Goal: Browse casually: Explore the website without a specific task or goal

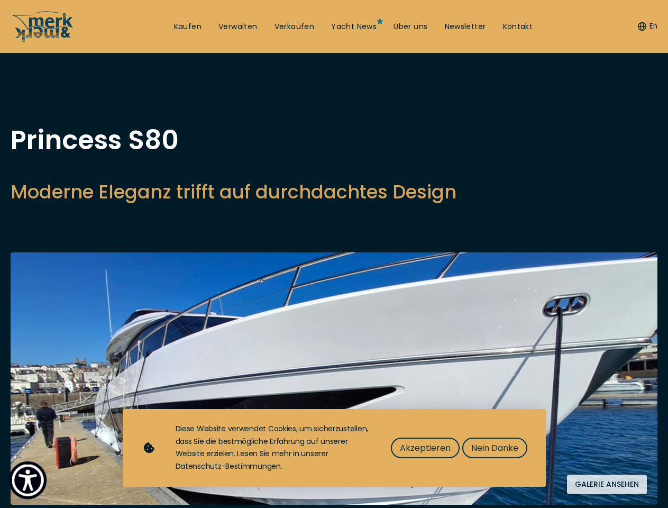
click at [28, 480] on img "Show Accessibility Preferences" at bounding box center [28, 480] width 32 height 32
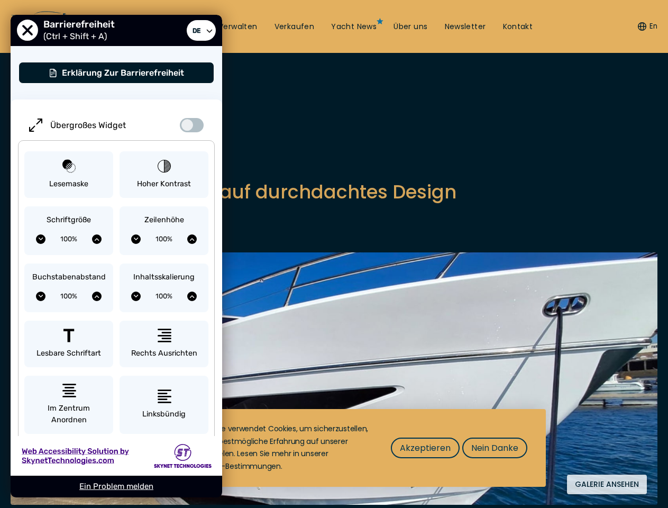
click at [646, 26] on button "En" at bounding box center [648, 26] width 20 height 11
click at [212, 205] on div "Übergroßes Widget Lesemaske Hoher Kontrast Schriftgröße 100% Zeilenhöhe 100% Bu…" at bounding box center [117, 352] width 212 height 506
click at [334, 393] on img at bounding box center [334, 378] width 647 height 252
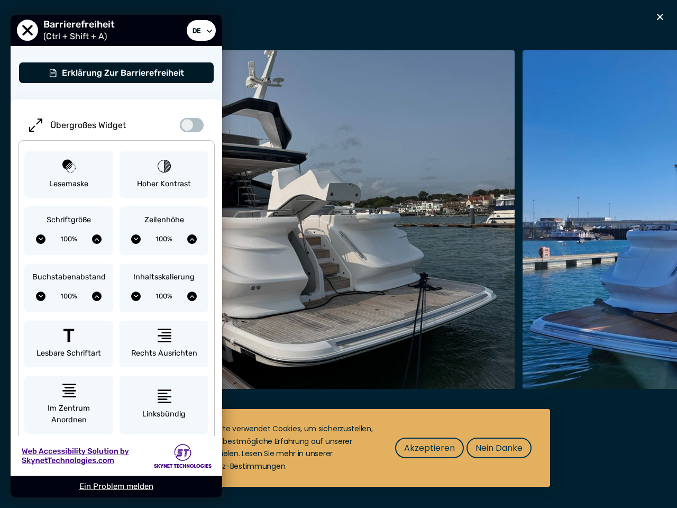
click at [425, 447] on span "Akzeptieren" at bounding box center [429, 447] width 51 height 13
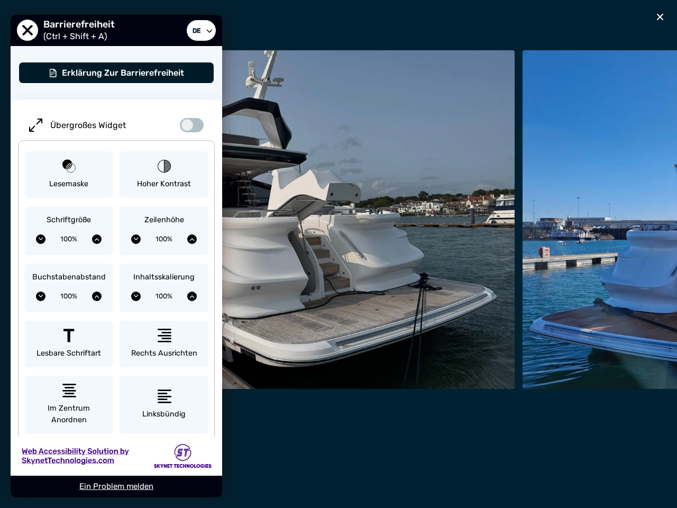
click at [494, 0] on div "Nach oben Kaufen Verwalten Verkaufen Yacht News Über uns Newsletter Kontakt Sen…" at bounding box center [338, 0] width 677 height 0
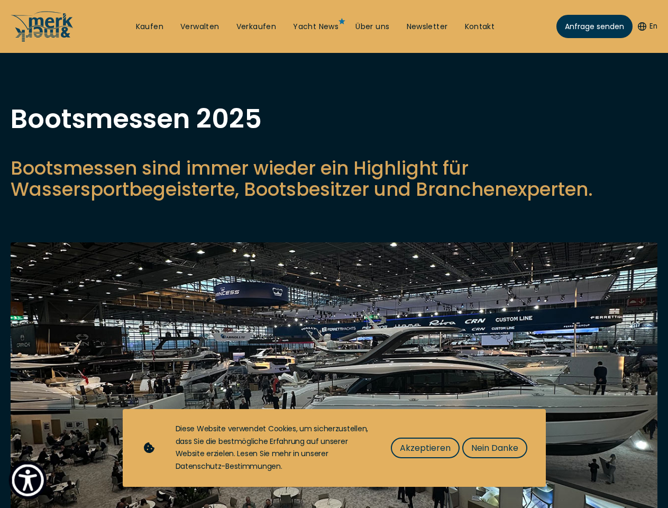
click at [28, 480] on img "Show Accessibility Preferences" at bounding box center [28, 480] width 32 height 32
click at [646, 26] on button "En" at bounding box center [648, 26] width 20 height 11
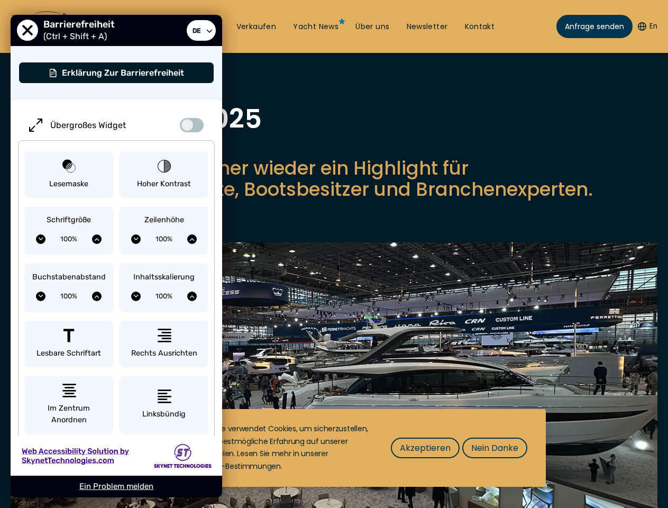
click at [334, 200] on p "Bootsmessen sind immer wieder ein Highlight für Wassersportbegeisterte, Bootsbe…" at bounding box center [334, 179] width 647 height 42
click at [334, 388] on img at bounding box center [334, 396] width 647 height 308
click at [425, 447] on span "Akzeptieren" at bounding box center [425, 447] width 51 height 13
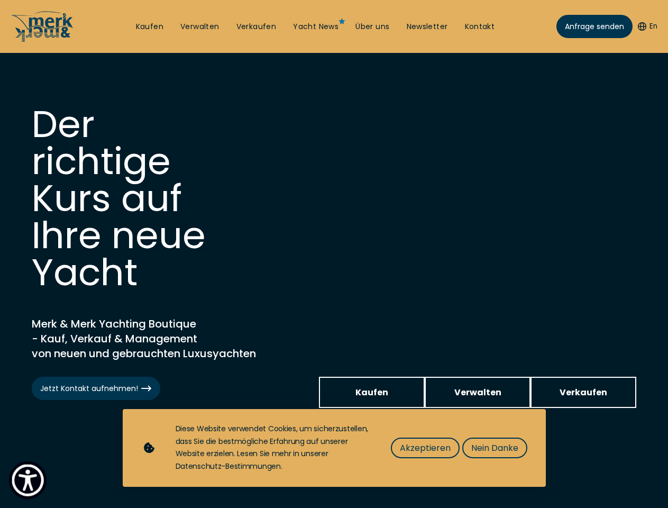
click at [28, 480] on img "Show Accessibility Preferences" at bounding box center [28, 480] width 32 height 32
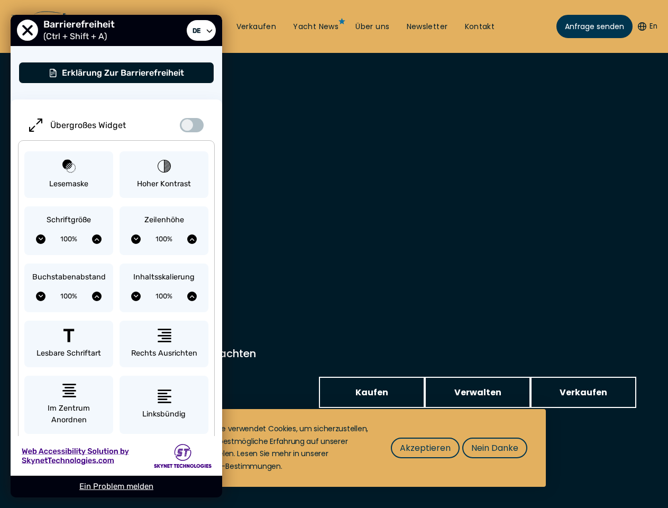
click at [646, 26] on button "En" at bounding box center [648, 26] width 20 height 11
click at [164, 264] on div "Inhaltsskalierung 100%" at bounding box center [164, 287] width 89 height 49
click at [425, 447] on span "Akzeptieren" at bounding box center [425, 447] width 51 height 13
